Goal: Task Accomplishment & Management: Manage account settings

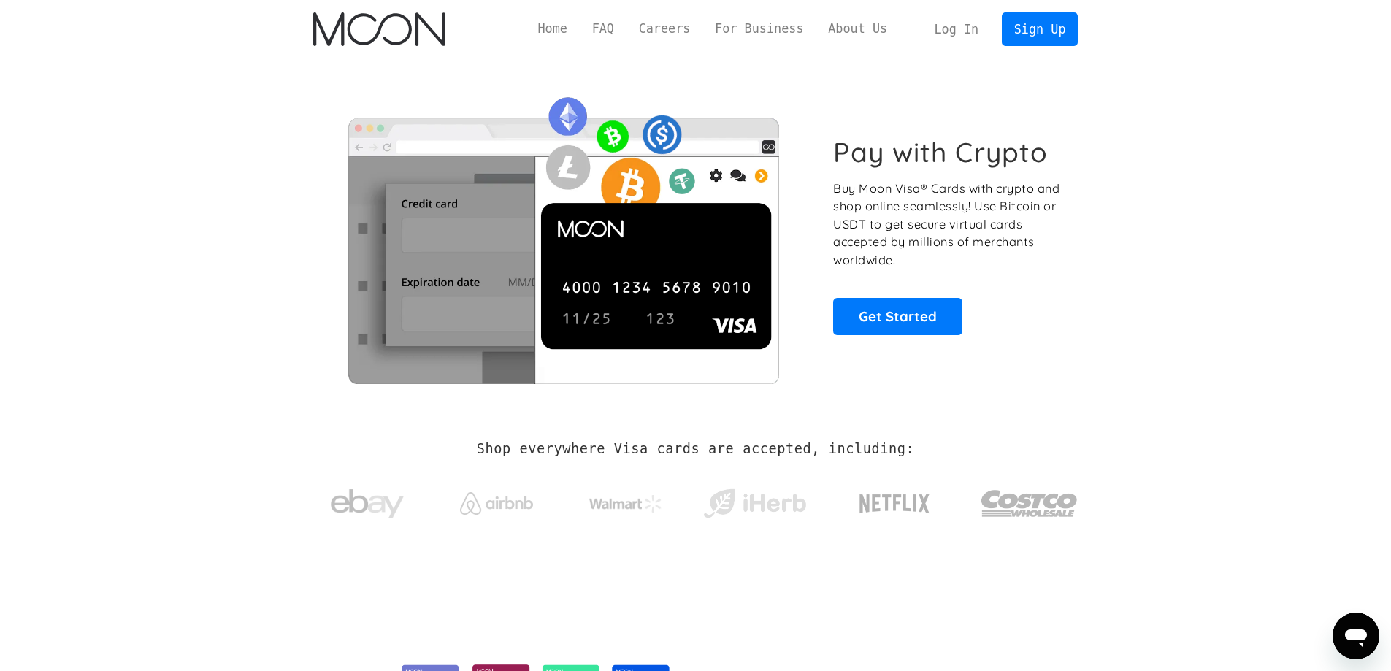
click at [978, 28] on link "Log In" at bounding box center [956, 29] width 69 height 32
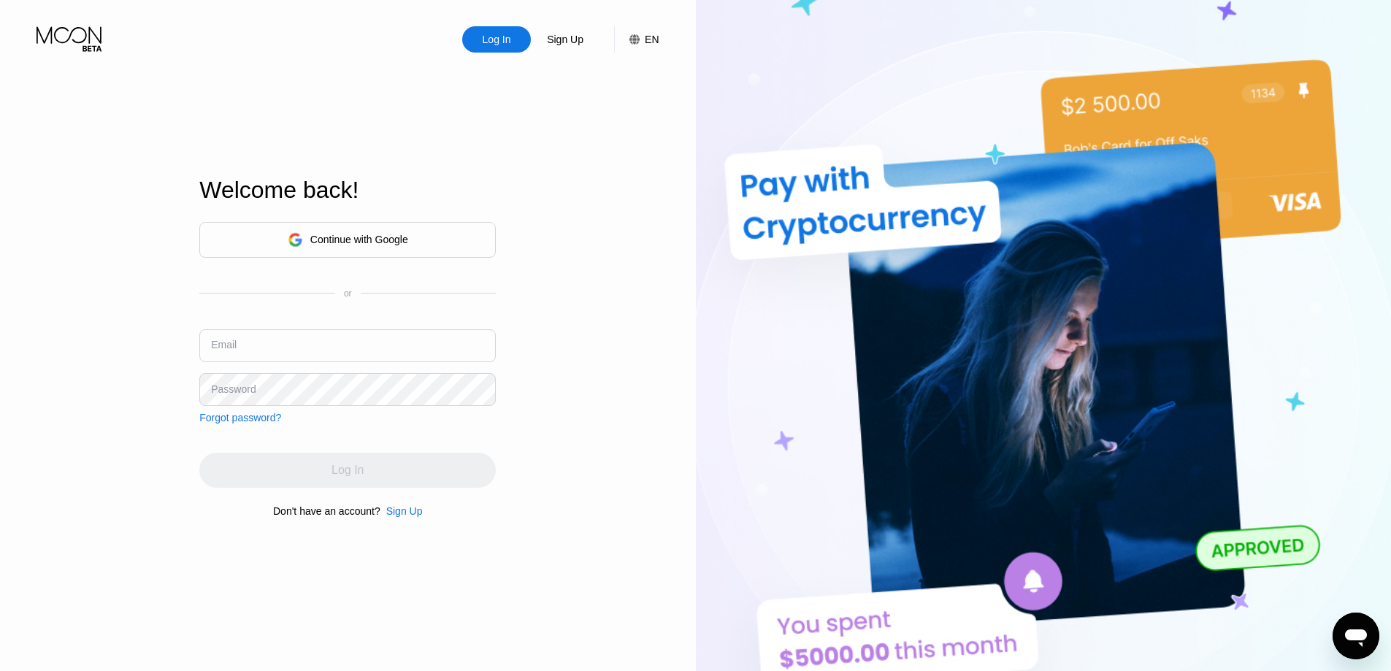
click at [245, 342] on input "text" at bounding box center [347, 345] width 296 height 33
paste input "mnjabbie@mnjpremier.com"
type input "mnjabbie@mnjpremier.com"
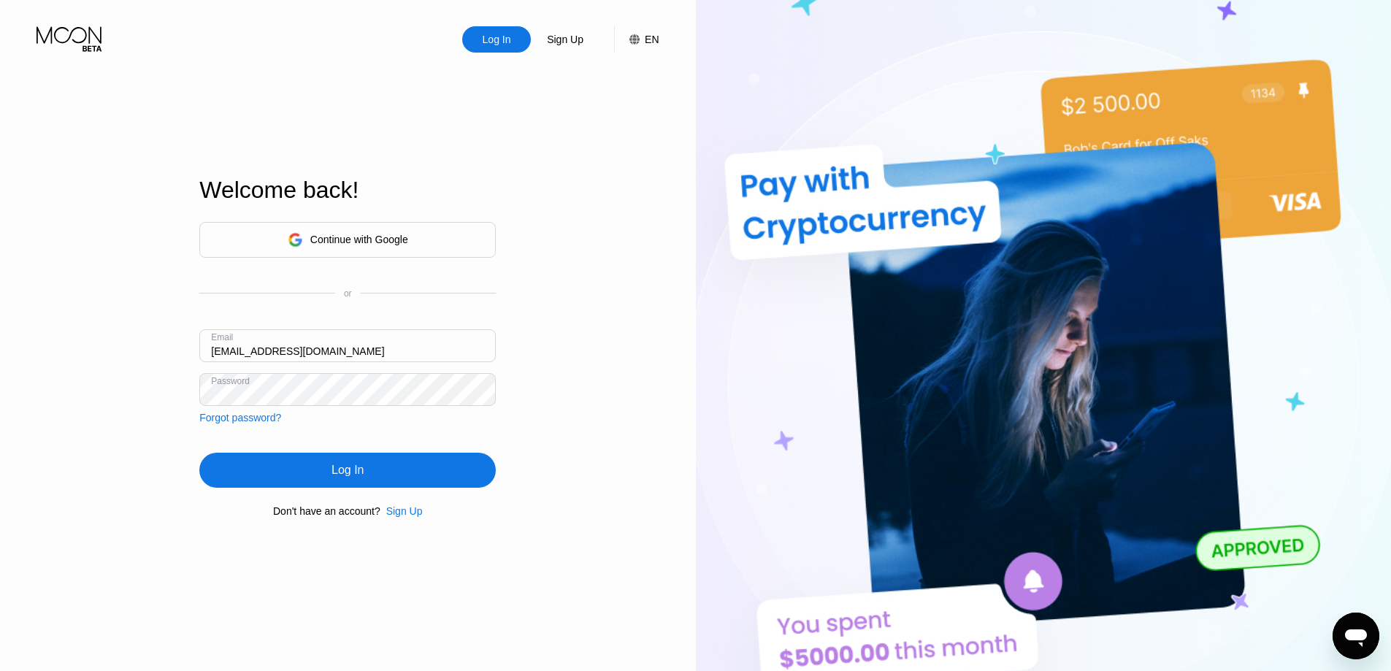
click at [365, 459] on div "Log In" at bounding box center [347, 470] width 296 height 35
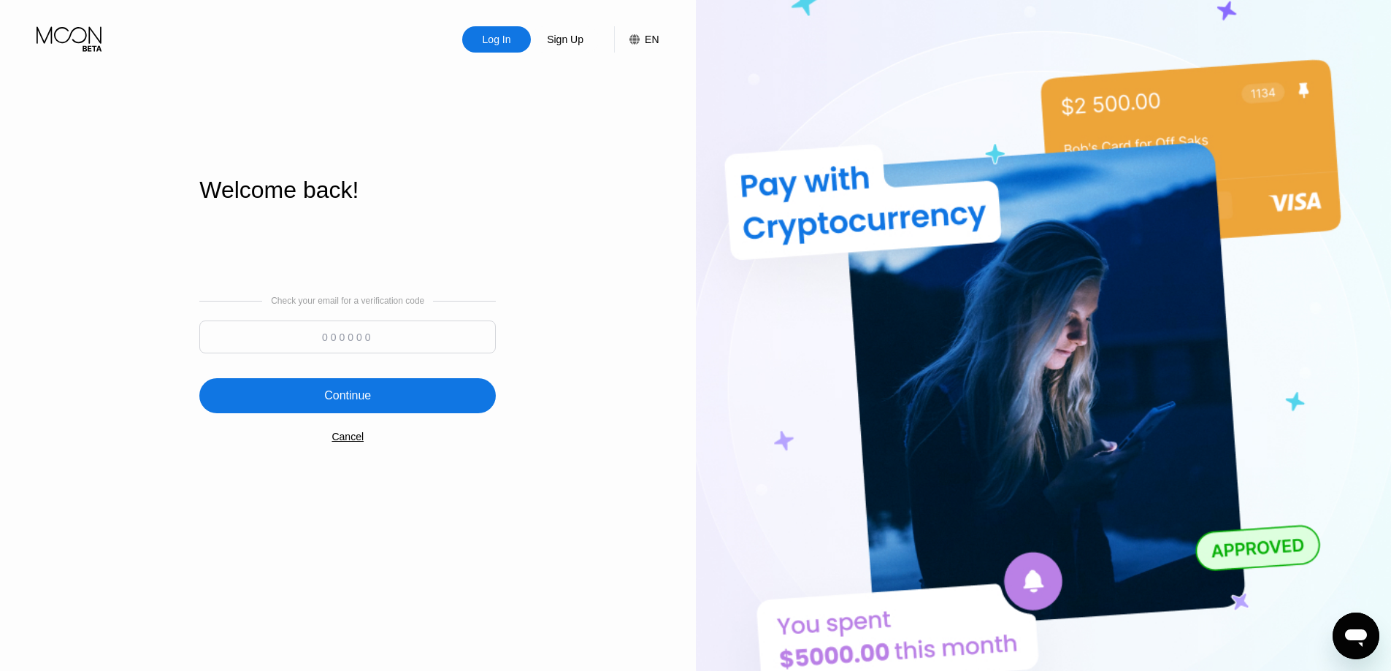
click at [334, 326] on input at bounding box center [347, 337] width 296 height 33
